Goal: Information Seeking & Learning: Understand process/instructions

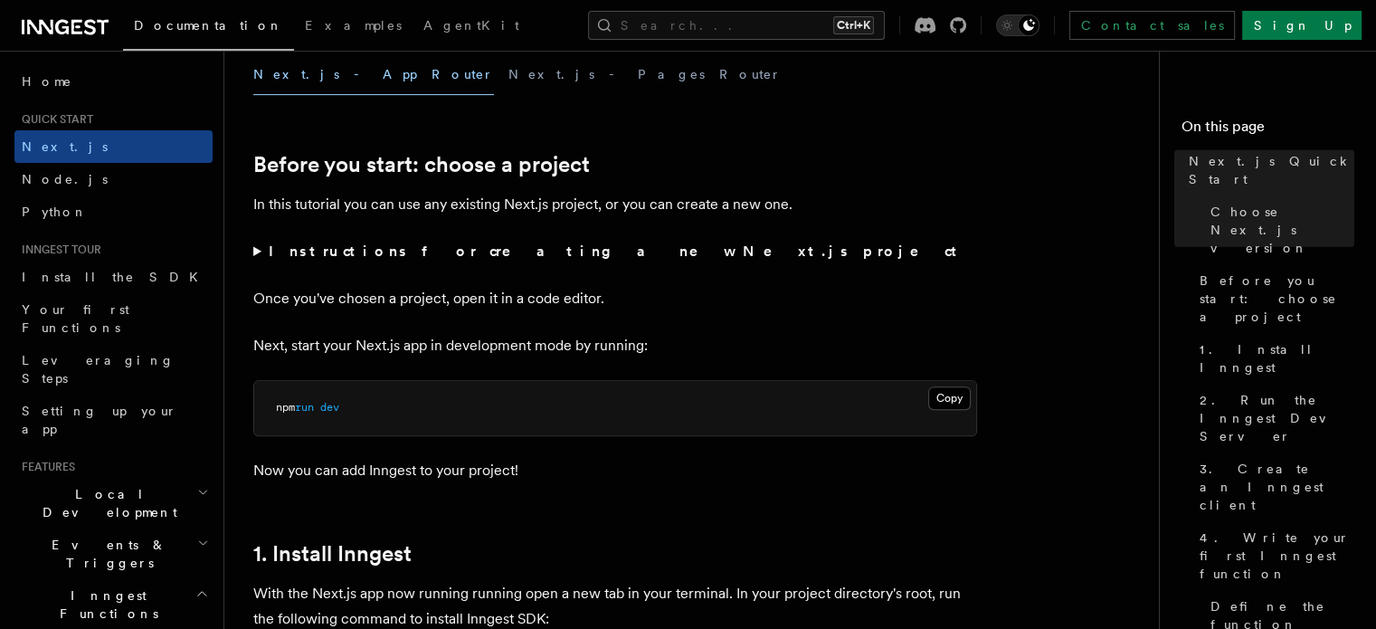
scroll to position [542, 0]
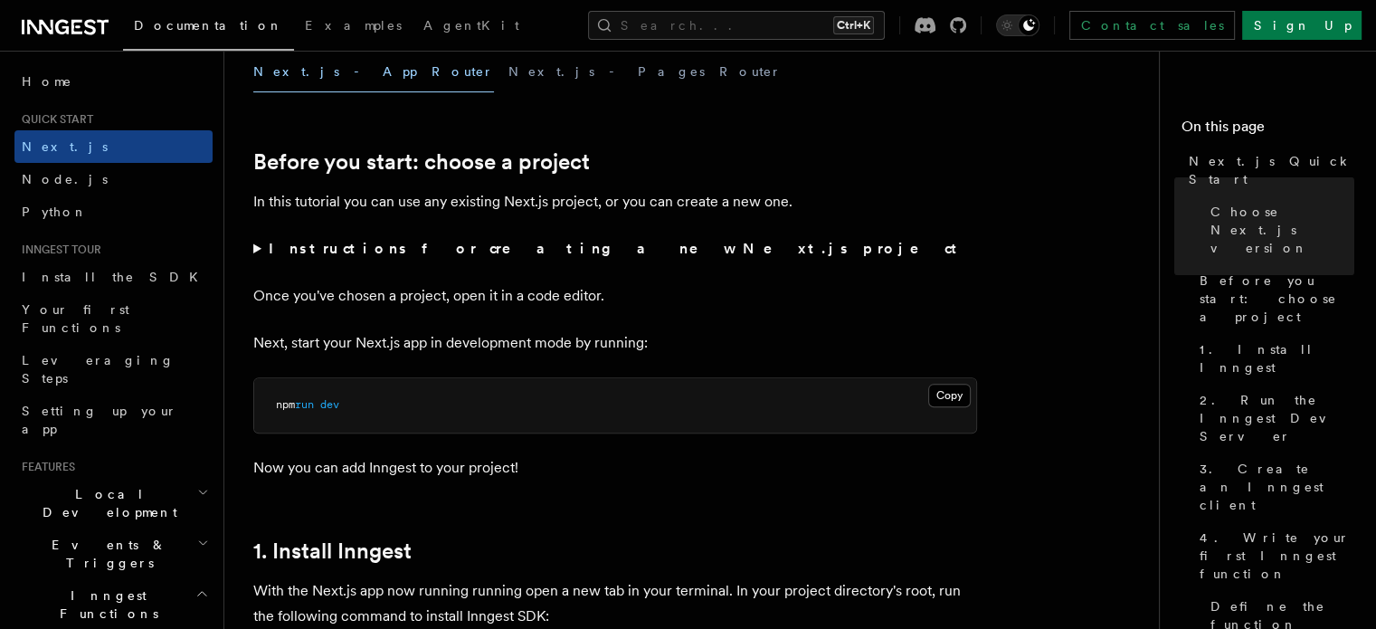
click at [344, 251] on strong "Instructions for creating a new Next.js project" at bounding box center [616, 248] width 695 height 17
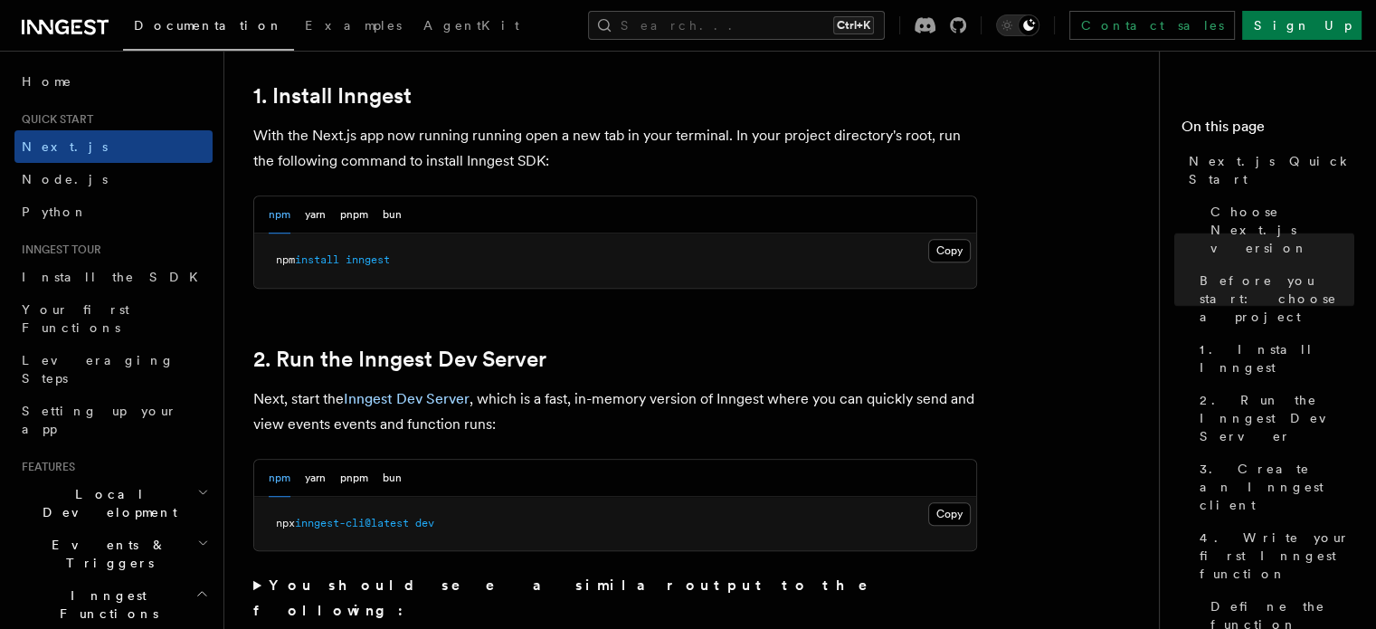
scroll to position [1124, 0]
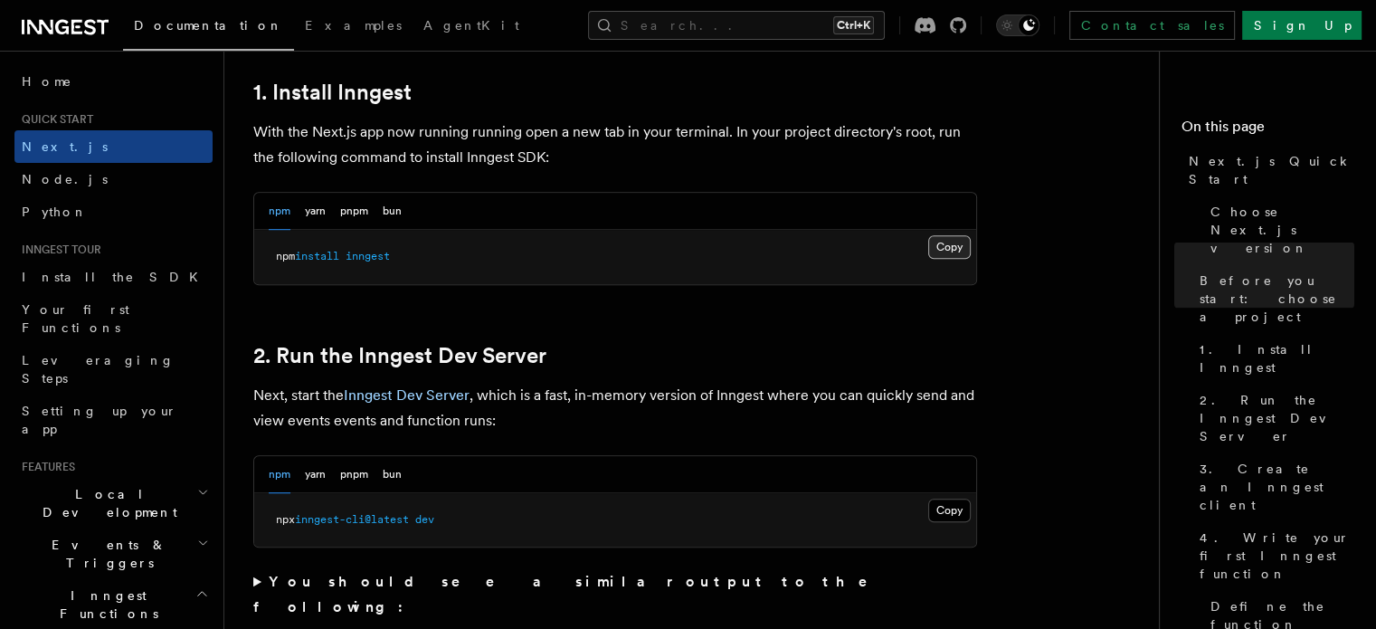
click at [959, 239] on button "Copy Copied" at bounding box center [949, 247] width 43 height 24
click at [949, 517] on button "Copy Copied" at bounding box center [949, 510] width 43 height 24
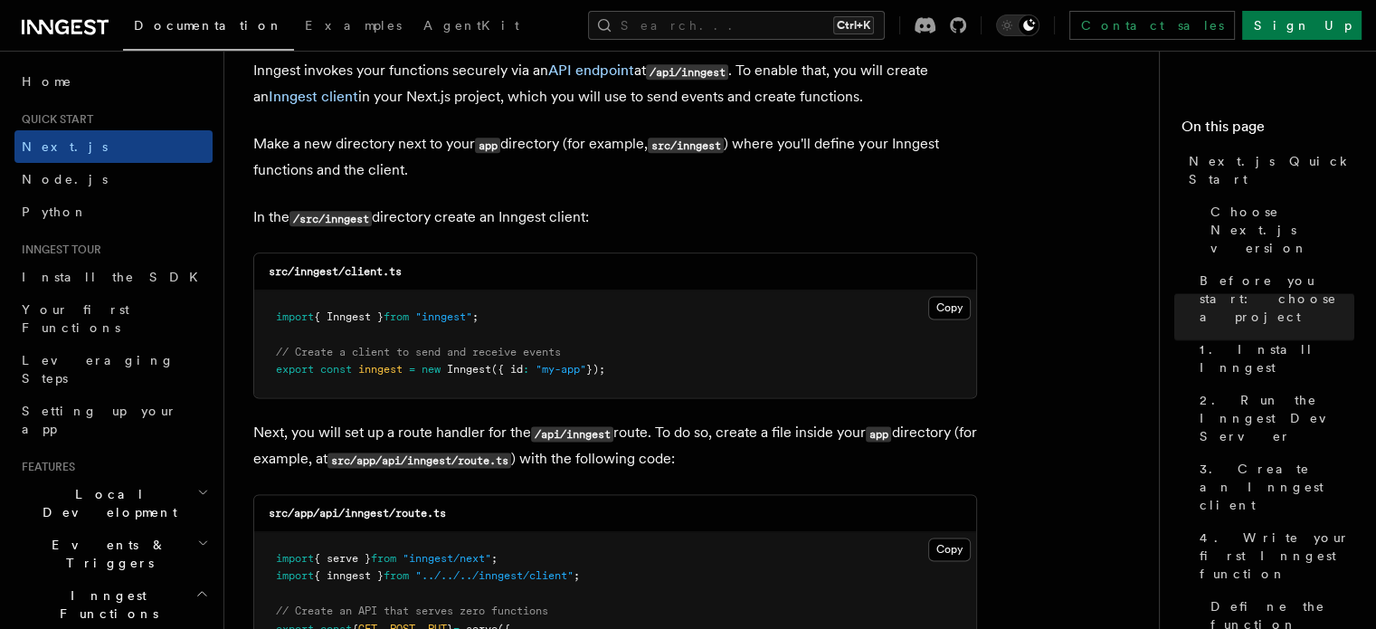
scroll to position [2330, 0]
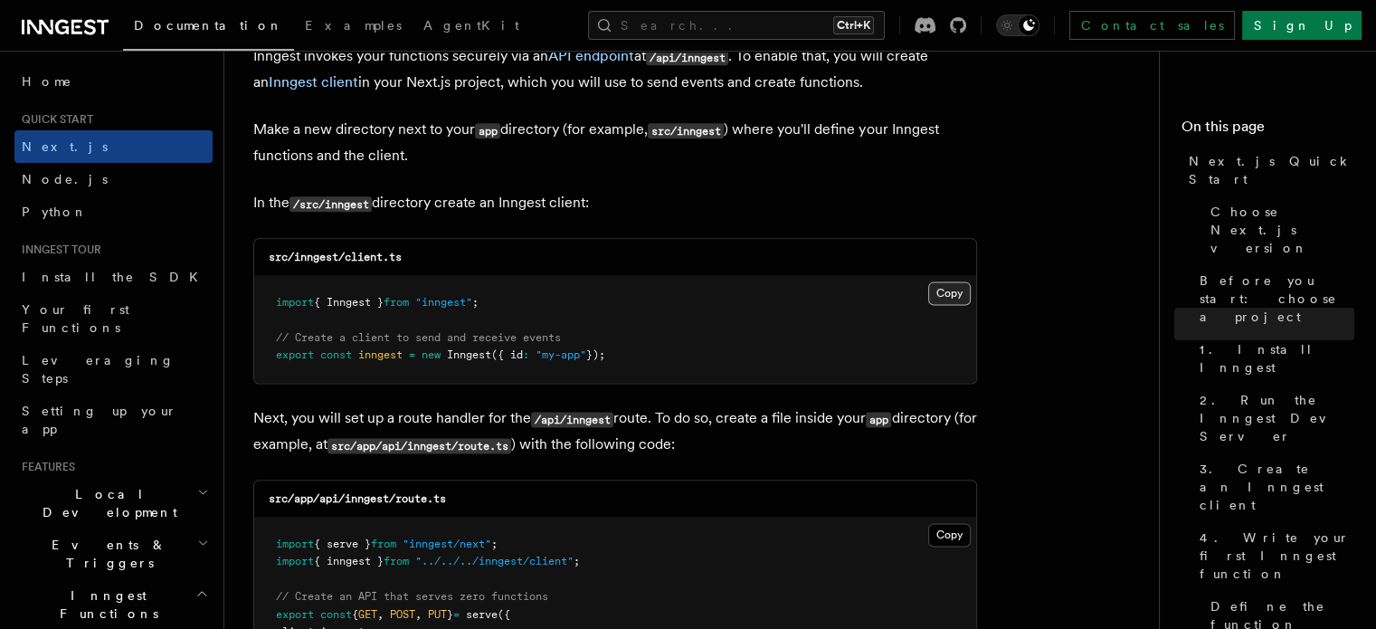
click at [948, 285] on button "Copy Copied" at bounding box center [949, 293] width 43 height 24
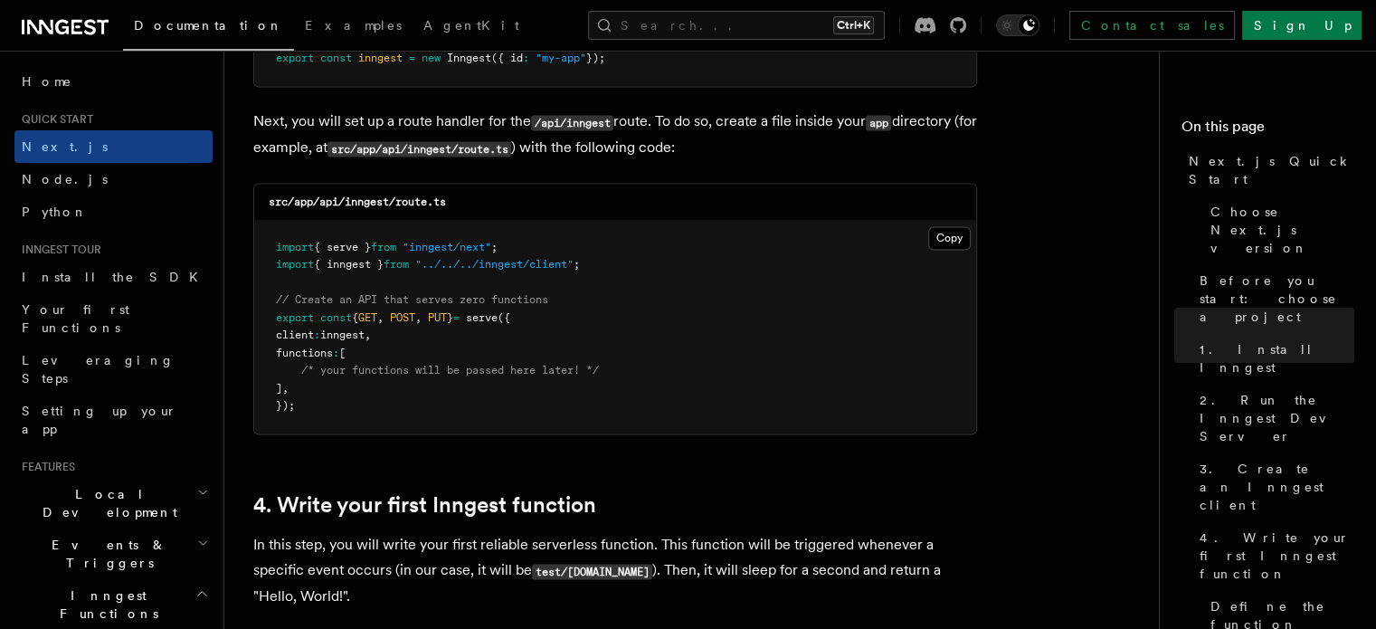
scroll to position [2637, 0]
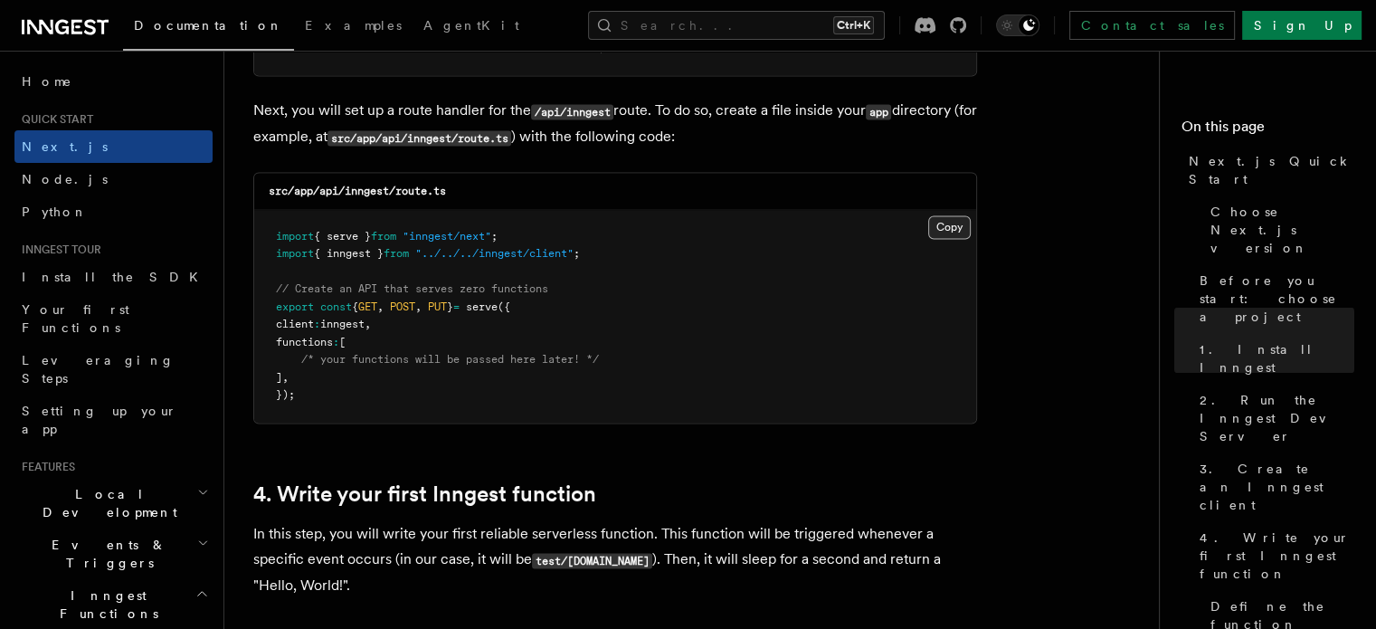
click at [944, 224] on button "Copy Copied" at bounding box center [949, 227] width 43 height 24
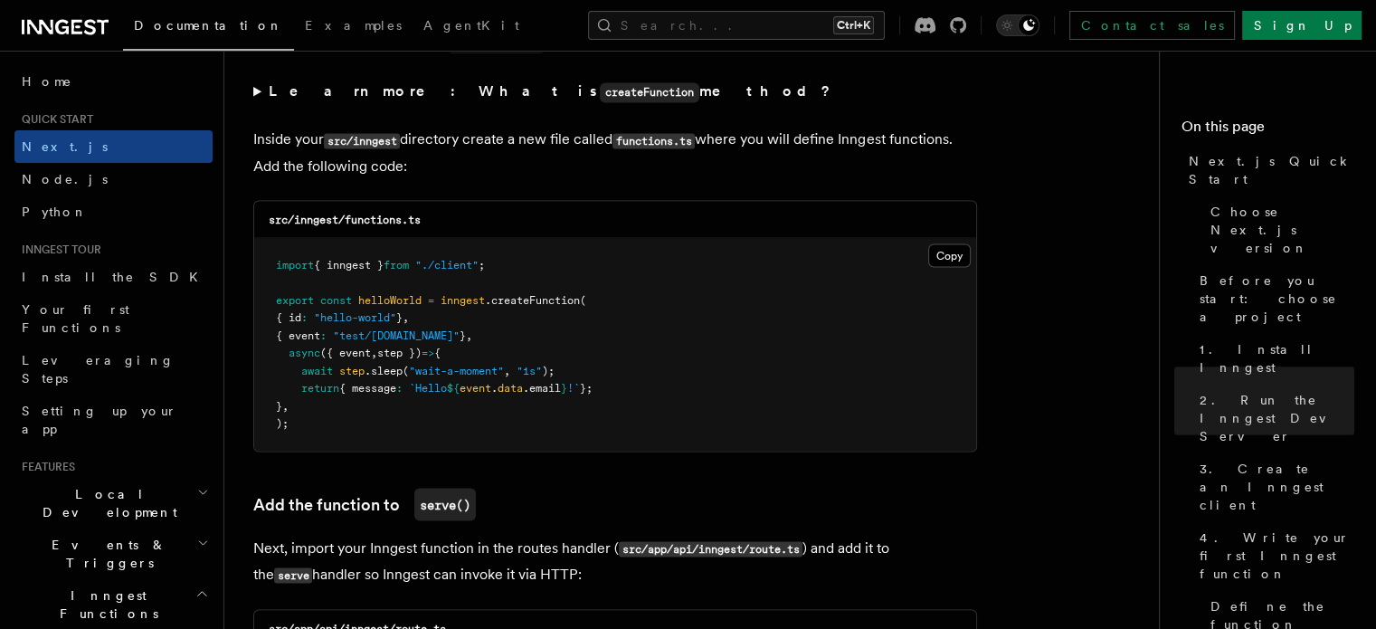
scroll to position [3283, 0]
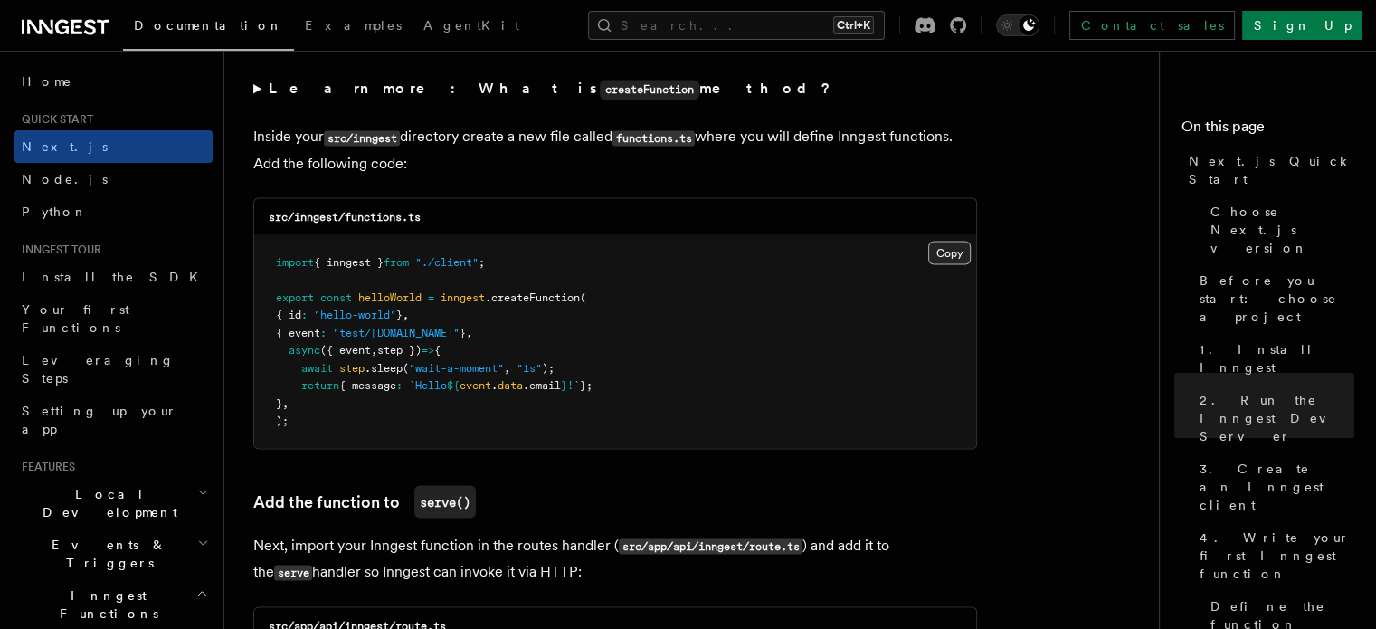
click at [951, 255] on button "Copy Copied" at bounding box center [949, 253] width 43 height 24
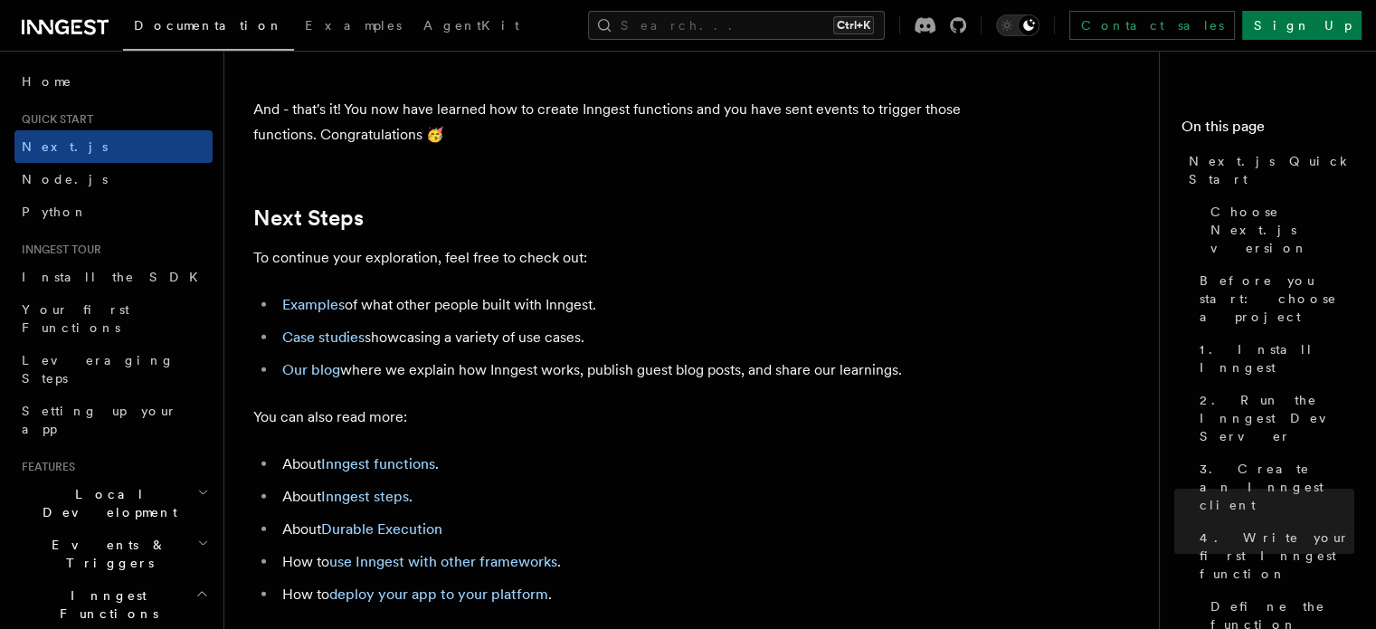
scroll to position [11685, 0]
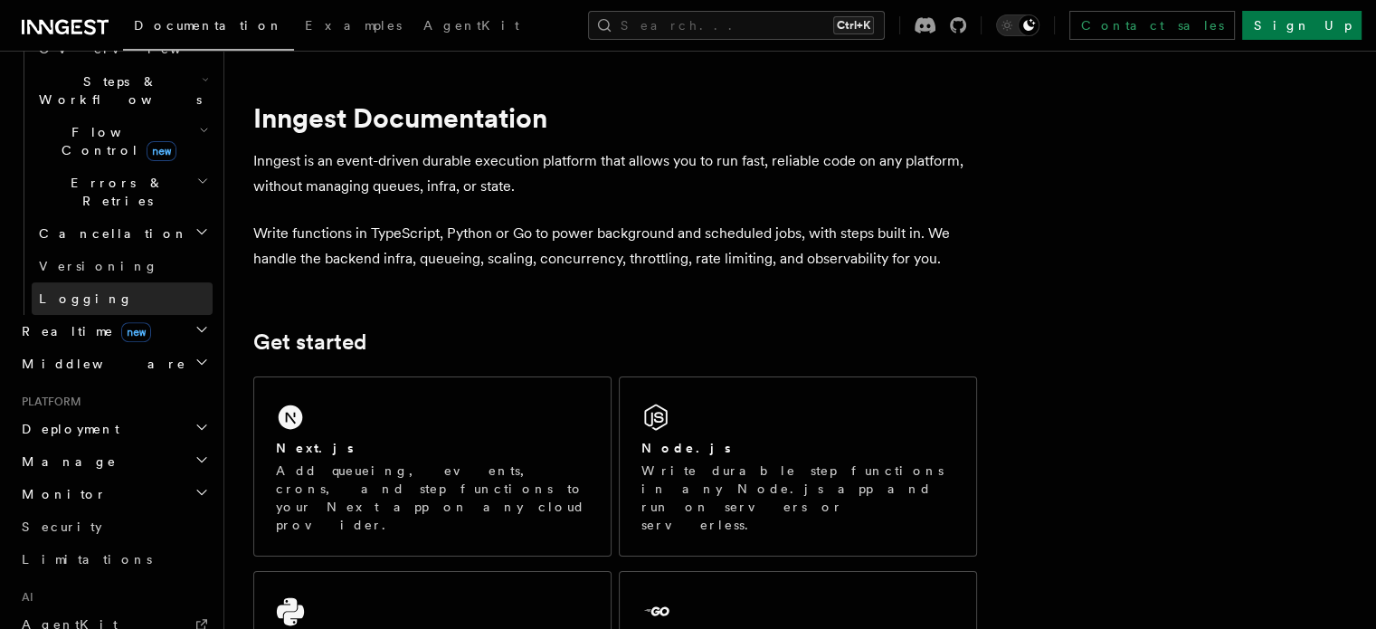
scroll to position [597, 0]
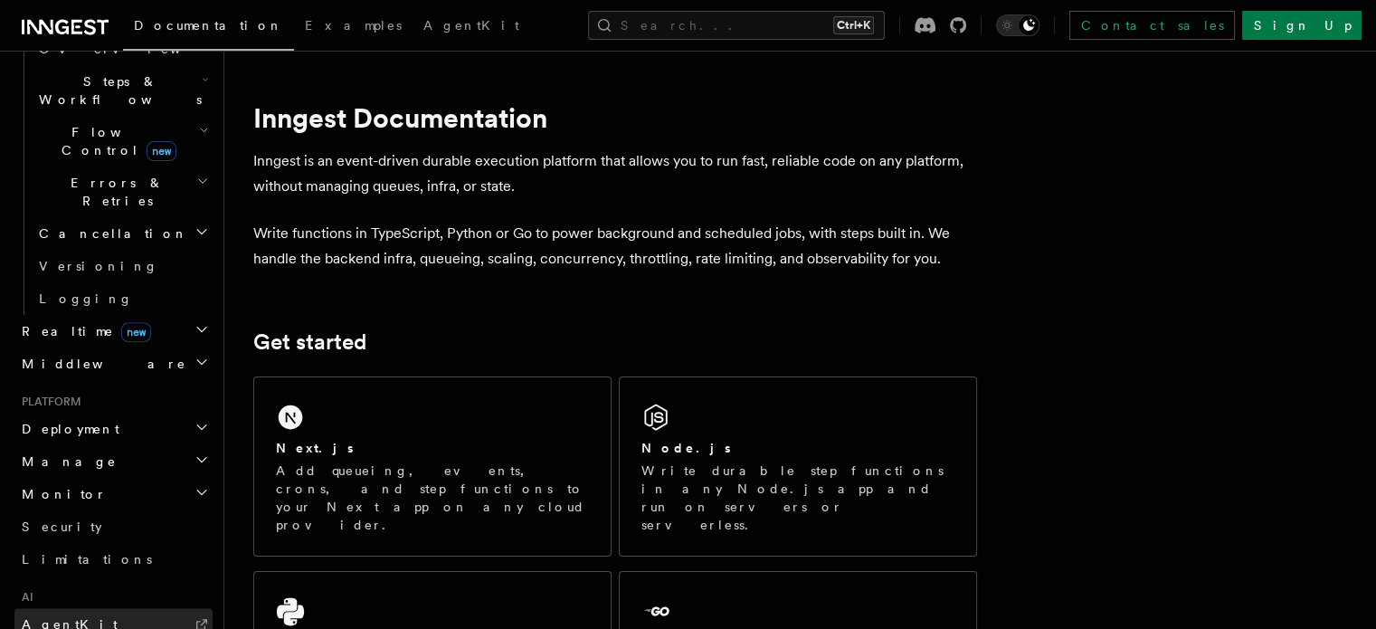
drag, startPoint x: 115, startPoint y: 453, endPoint x: 61, endPoint y: 458, distance: 53.5
click at [61, 617] on span "AgentKit" at bounding box center [70, 624] width 96 height 14
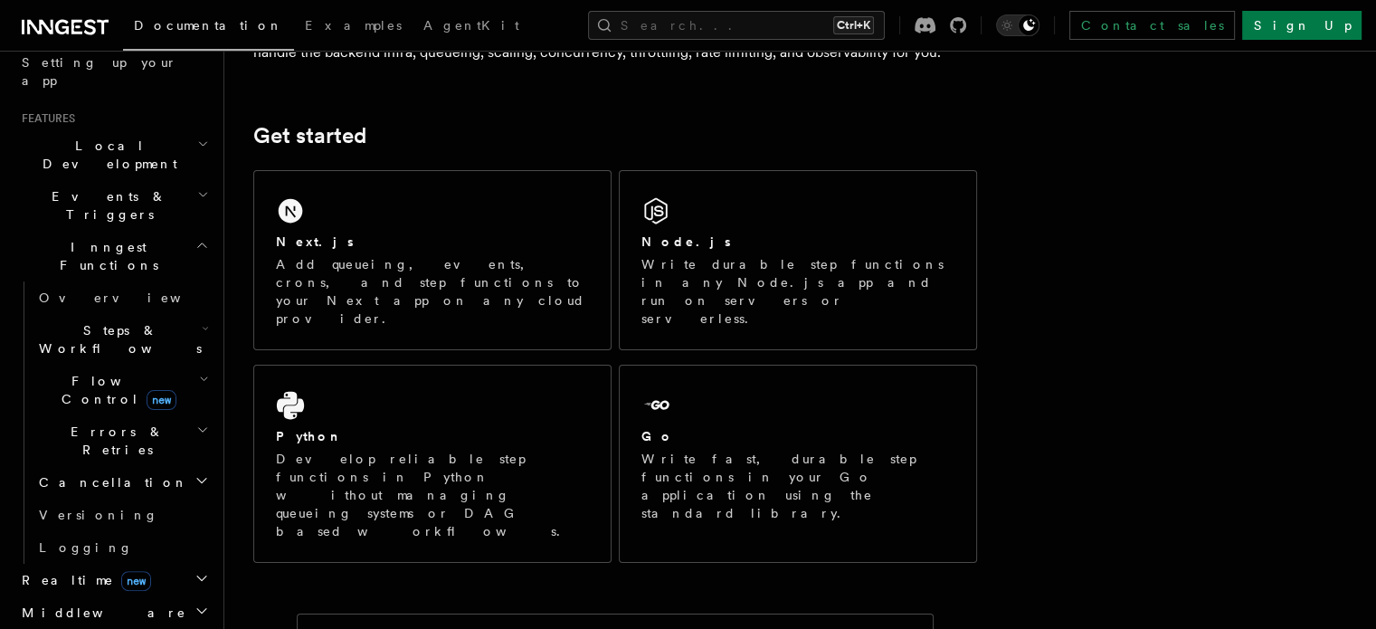
scroll to position [347, 0]
click at [97, 322] on span "Steps & Workflows" at bounding box center [117, 340] width 170 height 36
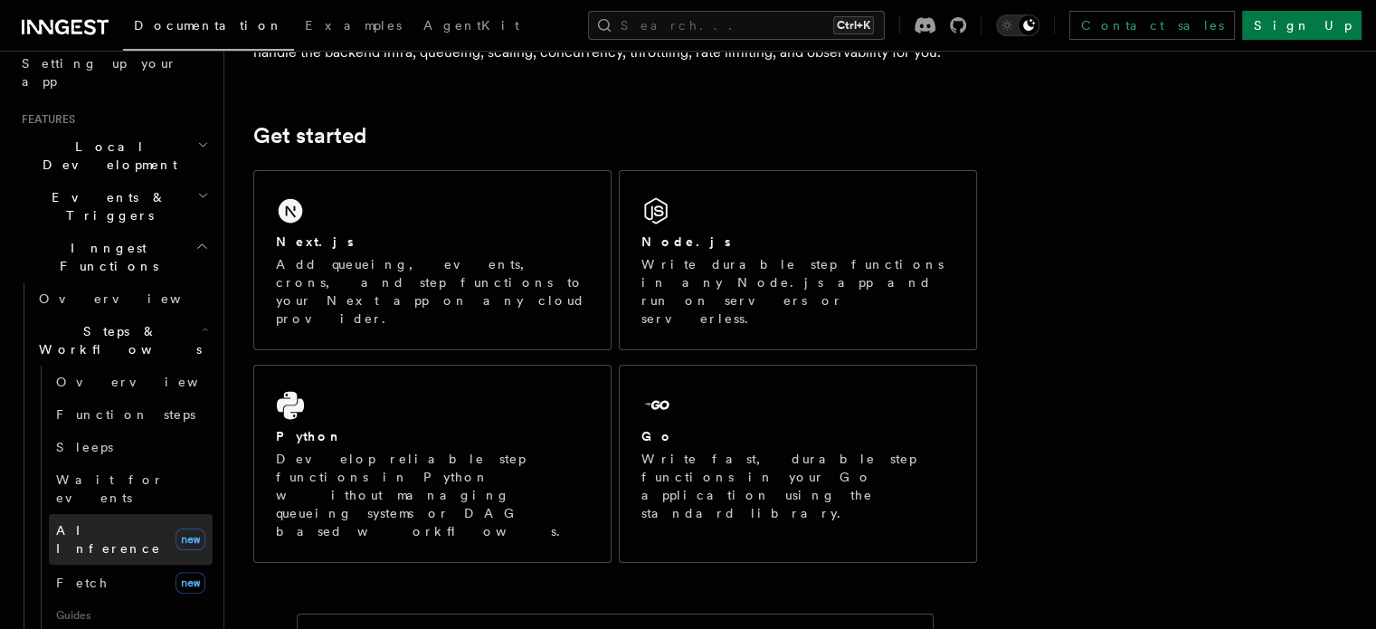
click at [112, 523] on span "AI Inference" at bounding box center [108, 539] width 105 height 33
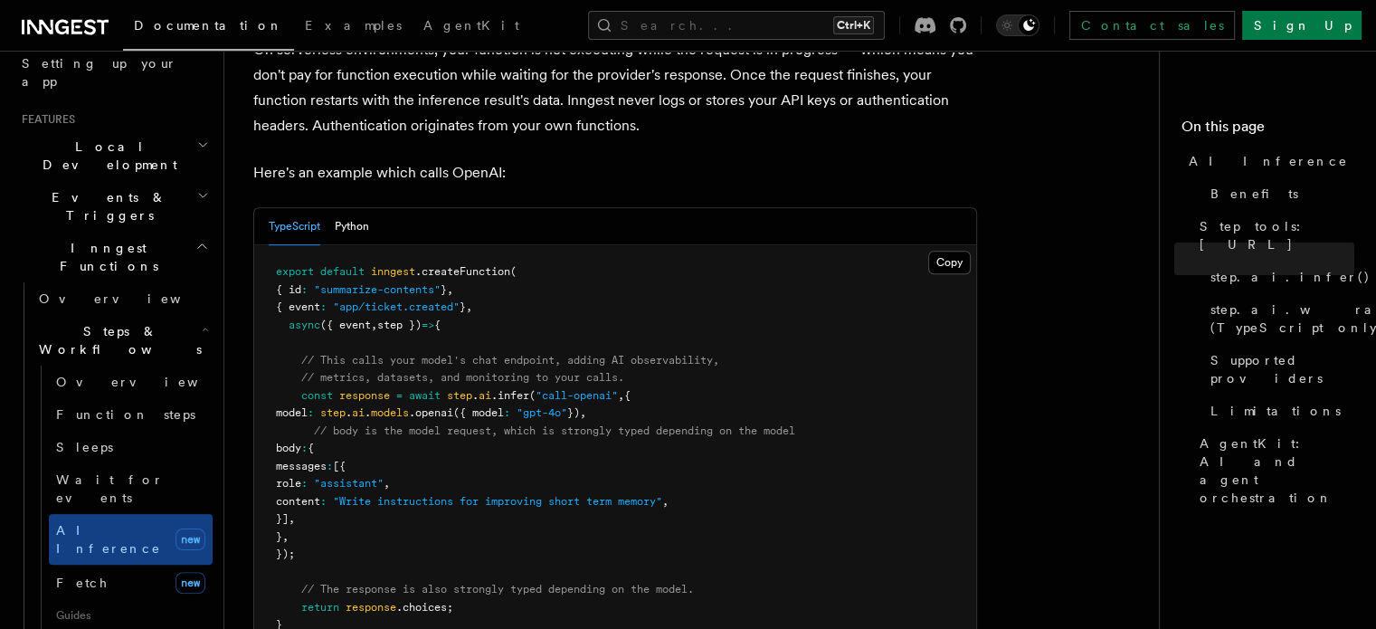
scroll to position [946, 0]
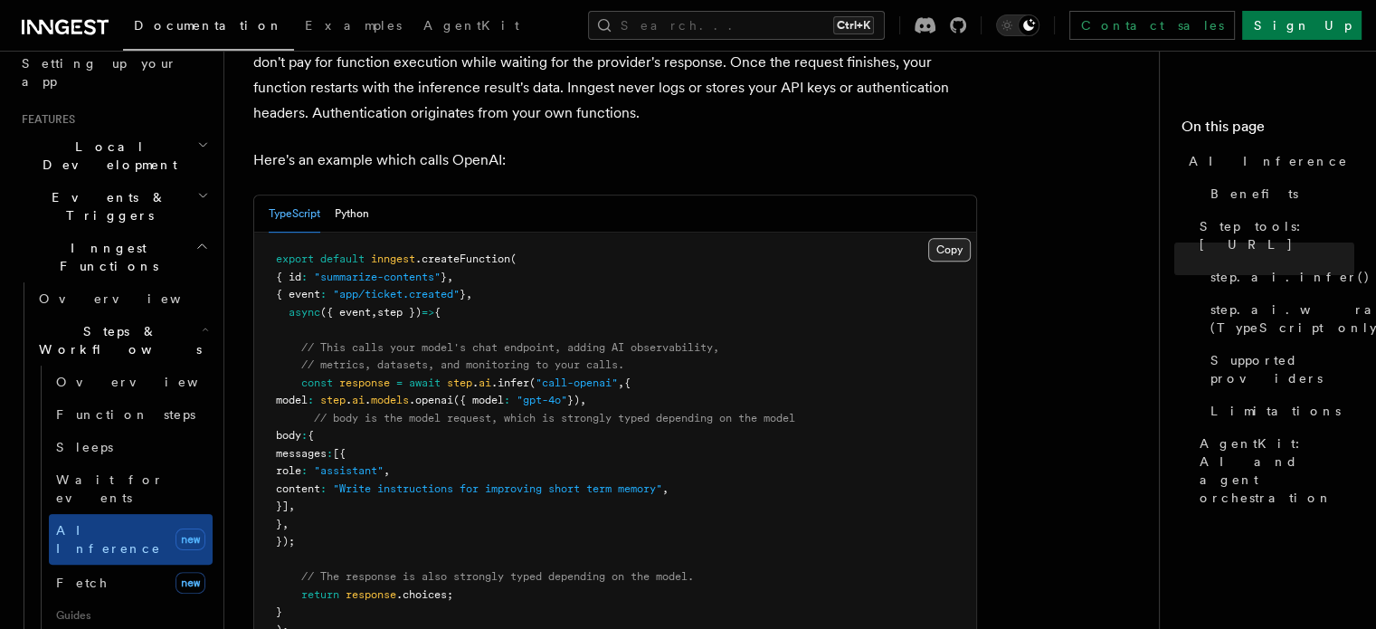
click at [952, 238] on button "Copy Copied" at bounding box center [949, 250] width 43 height 24
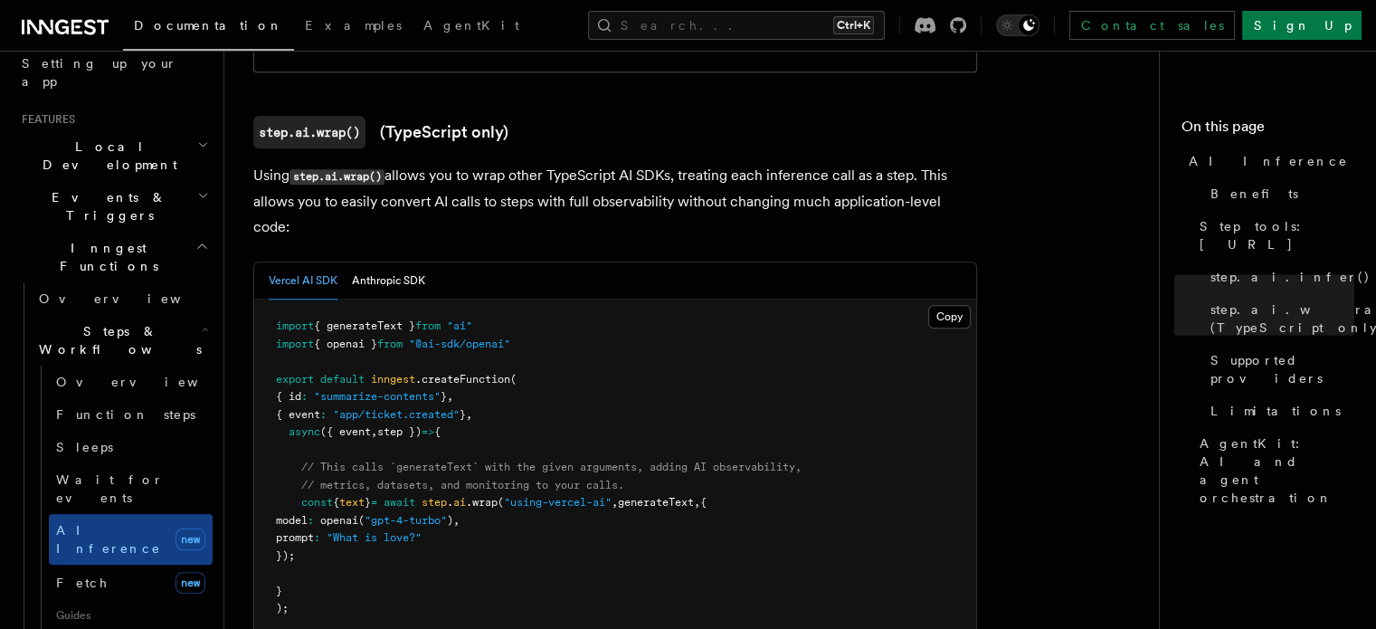
scroll to position [1682, 0]
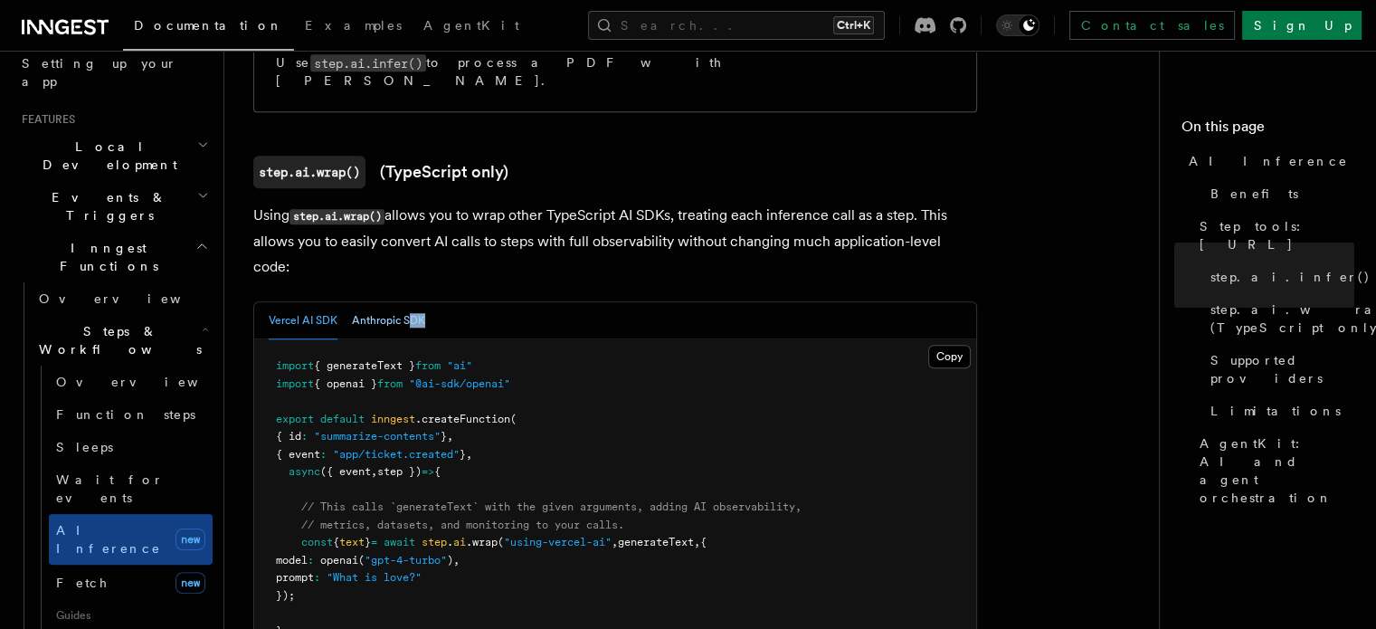
drag, startPoint x: 427, startPoint y: 232, endPoint x: 412, endPoint y: 231, distance: 14.5
click at [412, 302] on div "Vercel AI SDK Anthropic SDK" at bounding box center [615, 320] width 722 height 37
click at [412, 302] on button "Anthropic SDK" at bounding box center [388, 320] width 73 height 37
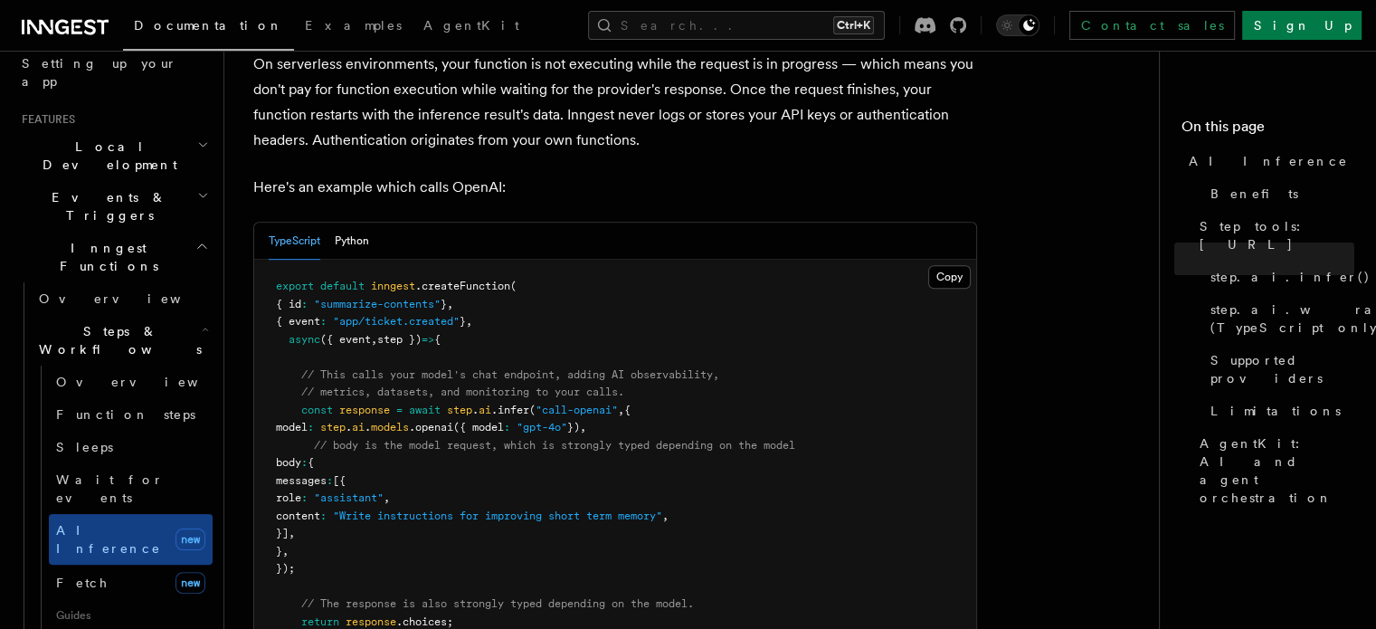
scroll to position [919, 0]
drag, startPoint x: 280, startPoint y: 315, endPoint x: 477, endPoint y: 320, distance: 197.2
click at [477, 320] on pre "export default inngest .createFunction ( { id : "summarize-contents" } , { even…" at bounding box center [615, 472] width 722 height 424
copy span "async ({ event , step }) => {"
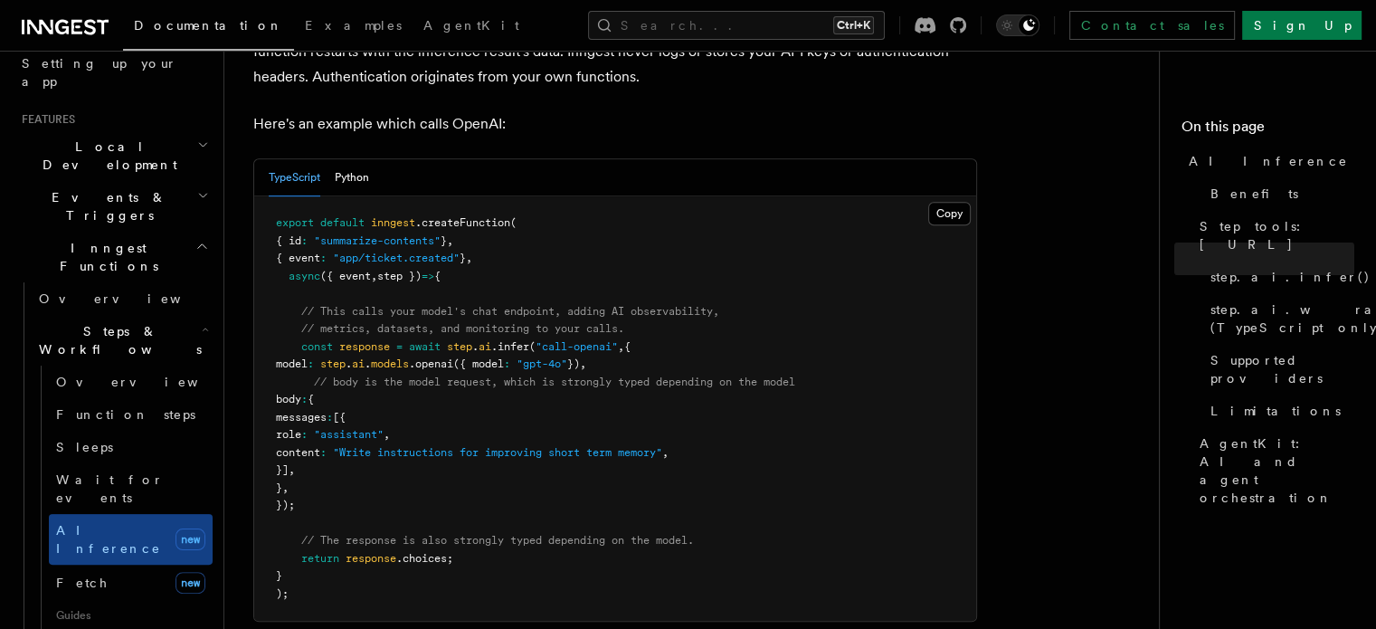
scroll to position [997, 0]
